Goal: Task Accomplishment & Management: Use online tool/utility

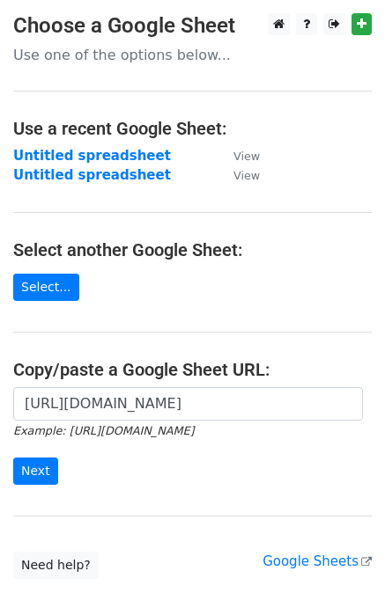
scroll to position [0, 373]
type input "[URL][DOMAIN_NAME]"
click at [33, 465] on input "Next" at bounding box center [35, 471] width 45 height 27
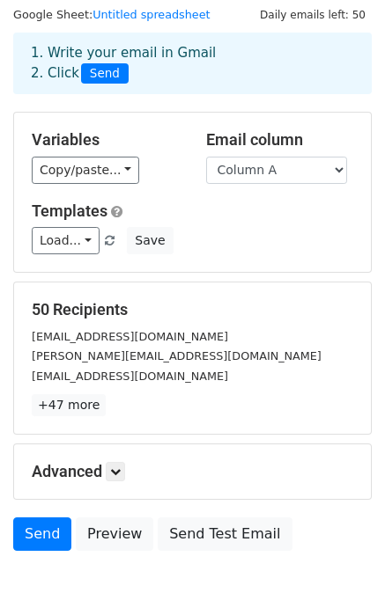
scroll to position [63, 0]
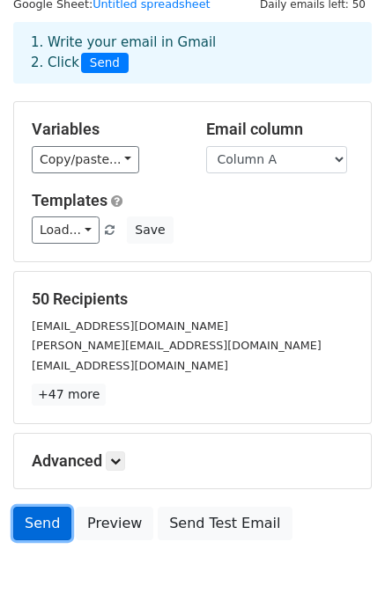
click at [42, 526] on link "Send" at bounding box center [42, 523] width 58 height 33
click at [49, 528] on link "Send" at bounding box center [42, 523] width 58 height 33
click at [34, 524] on link "Send" at bounding box center [42, 523] width 58 height 33
click at [33, 518] on link "Send" at bounding box center [42, 523] width 58 height 33
click at [40, 526] on link "Send" at bounding box center [42, 523] width 58 height 33
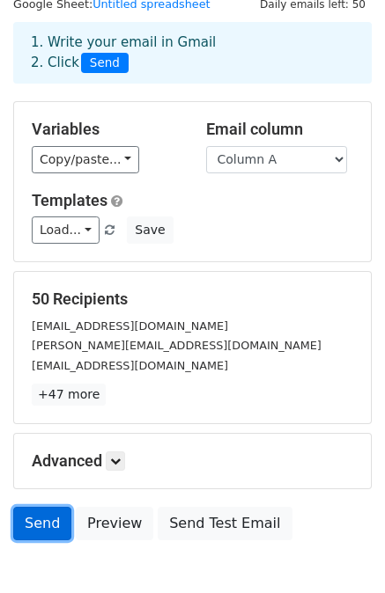
click at [46, 532] on link "Send" at bounding box center [42, 523] width 58 height 33
click at [42, 511] on link "Send" at bounding box center [42, 523] width 58 height 33
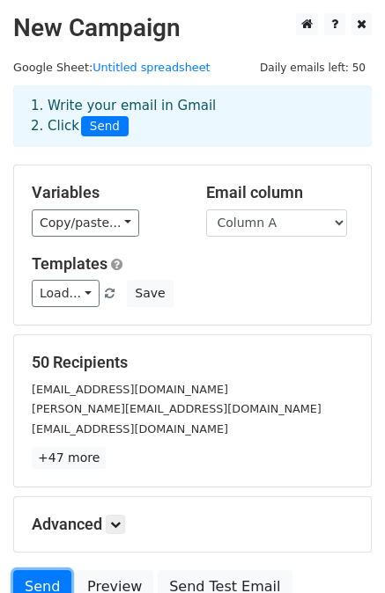
scroll to position [158, 0]
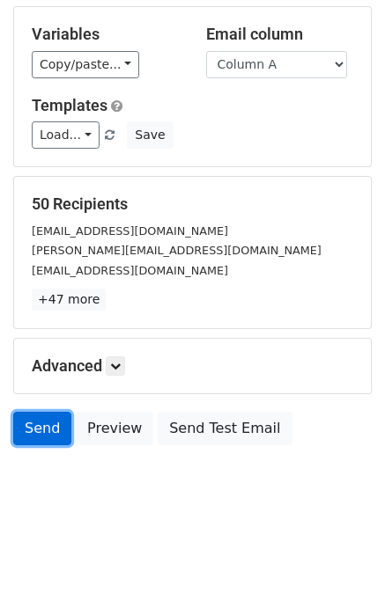
click at [48, 425] on link "Send" at bounding box center [42, 428] width 58 height 33
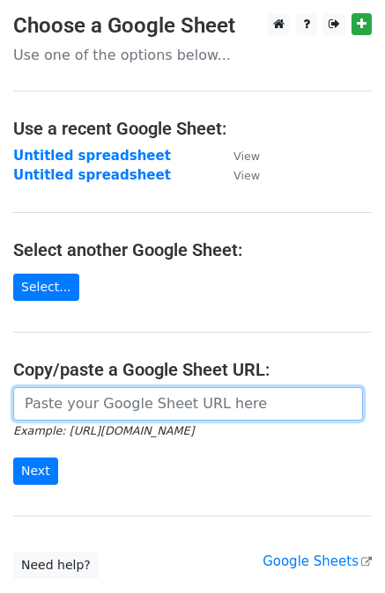
click at [141, 413] on input "url" at bounding box center [187, 403] width 349 height 33
paste input "[URL][DOMAIN_NAME]"
type input "[URL][DOMAIN_NAME]"
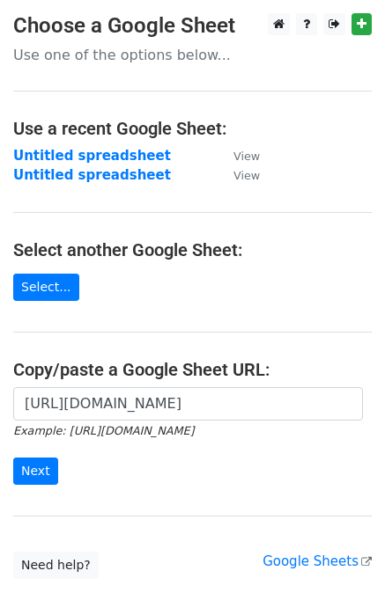
scroll to position [0, 0]
click at [40, 478] on input "Next" at bounding box center [35, 471] width 45 height 27
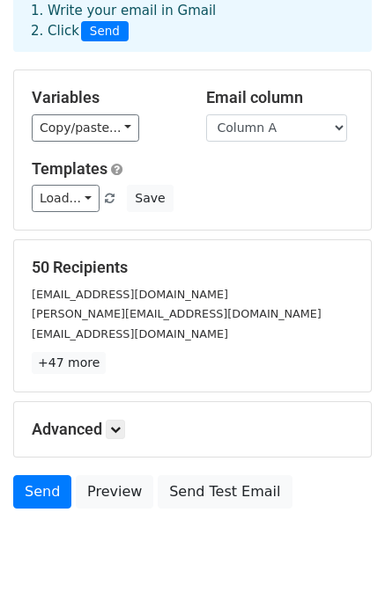
scroll to position [99, 0]
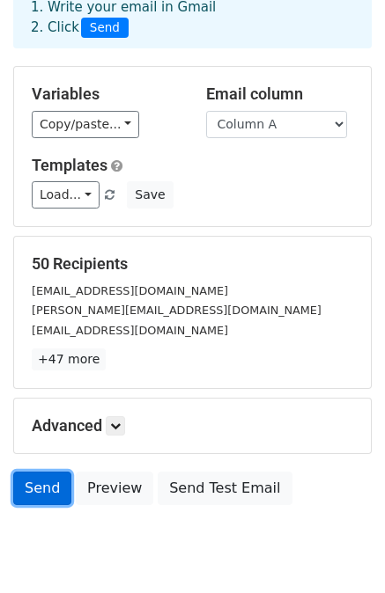
click at [45, 495] on link "Send" at bounding box center [42, 488] width 58 height 33
